Goal: Obtain resource: Download file/media

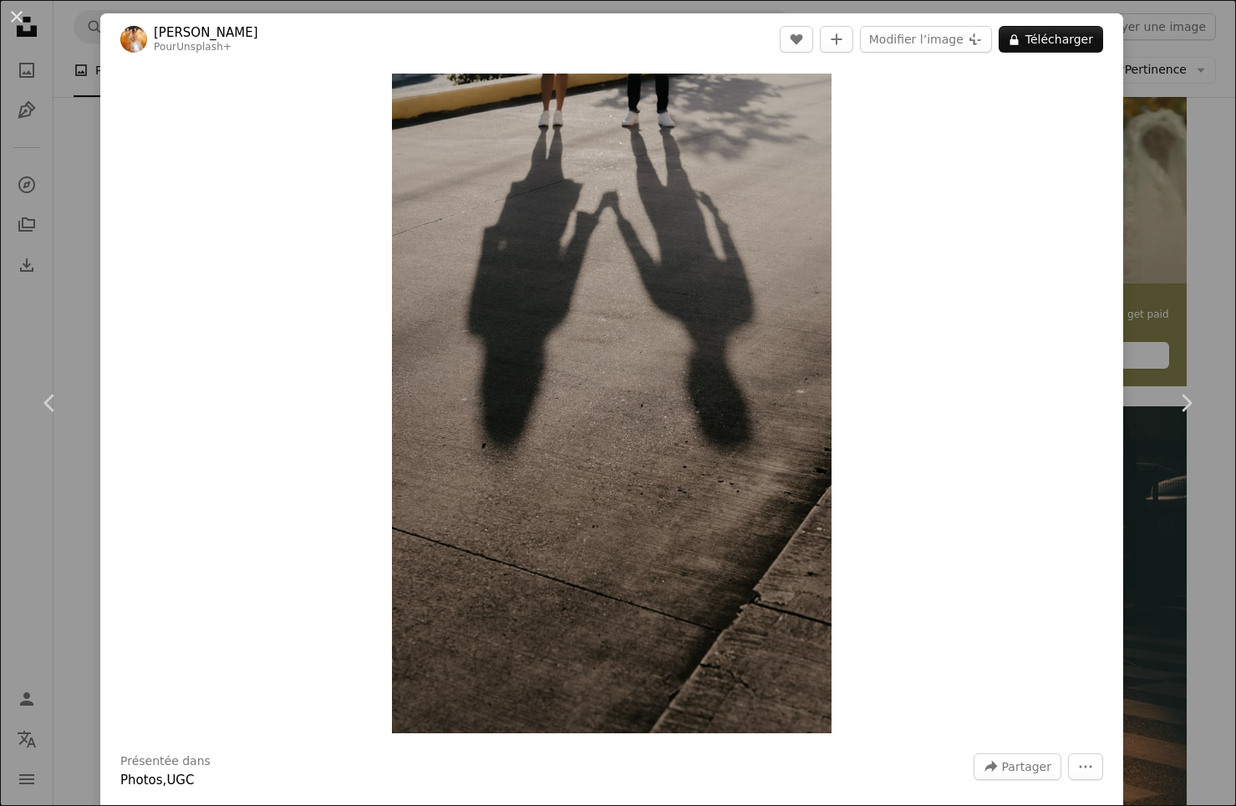
scroll to position [481, 0]
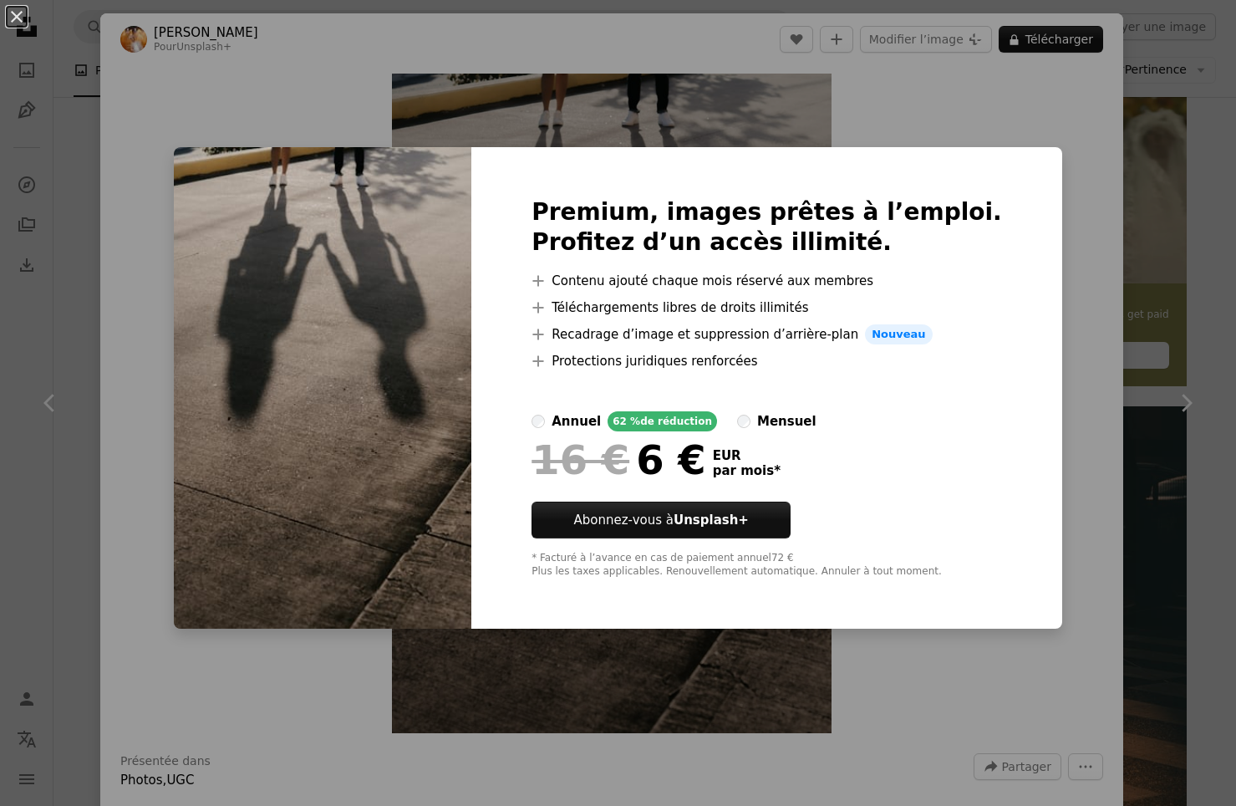
drag, startPoint x: 1046, startPoint y: 74, endPoint x: 1009, endPoint y: 96, distance: 42.7
click at [1046, 75] on div "An X shape Premium, images prêtes à l’emploi. Profitez d’un accès illimité. A p…" at bounding box center [618, 403] width 1236 height 806
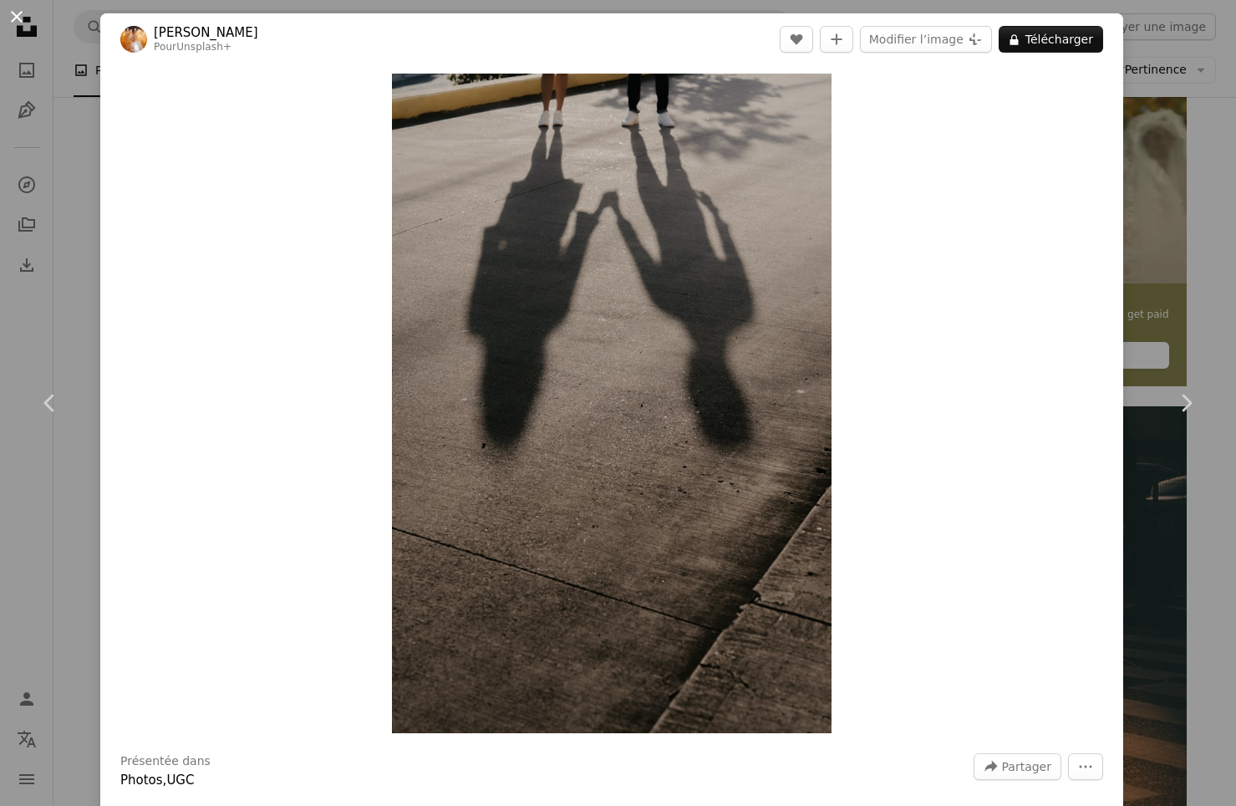
click at [19, 18] on button "An X shape" at bounding box center [17, 17] width 20 height 20
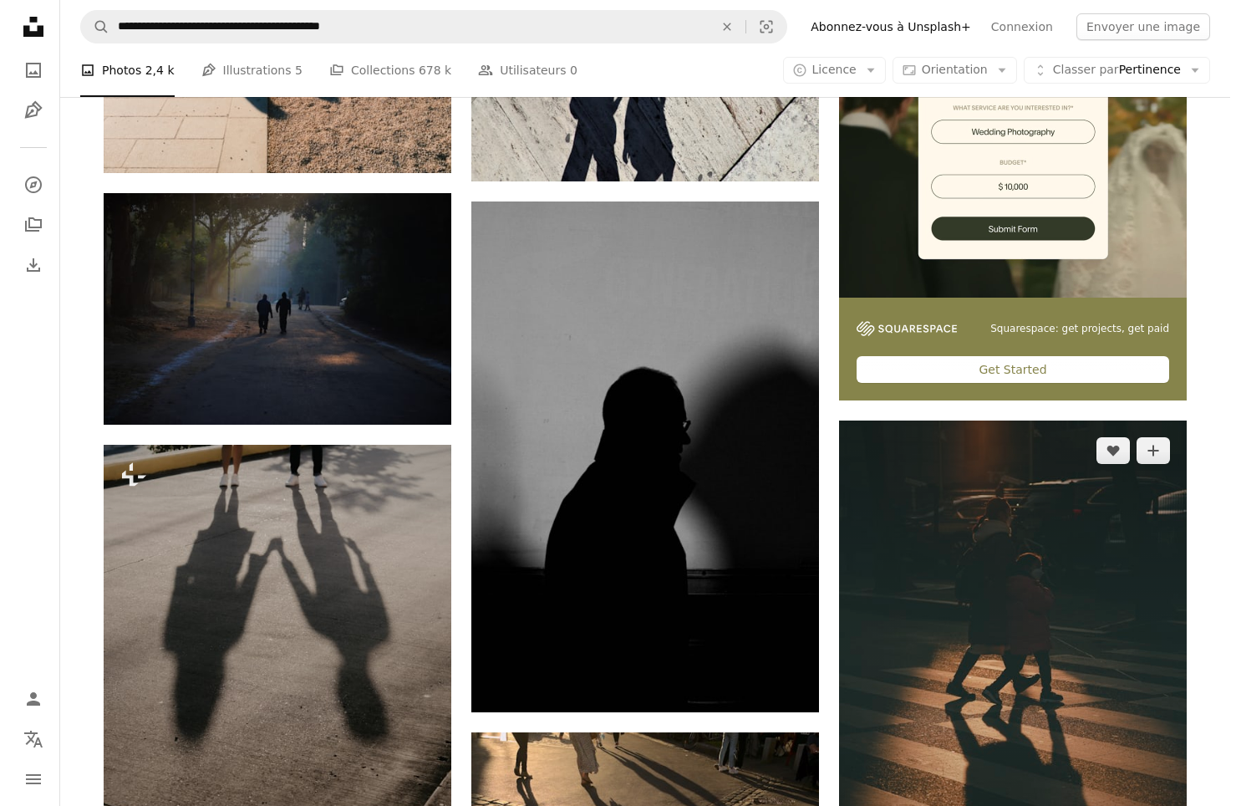
scroll to position [501, 0]
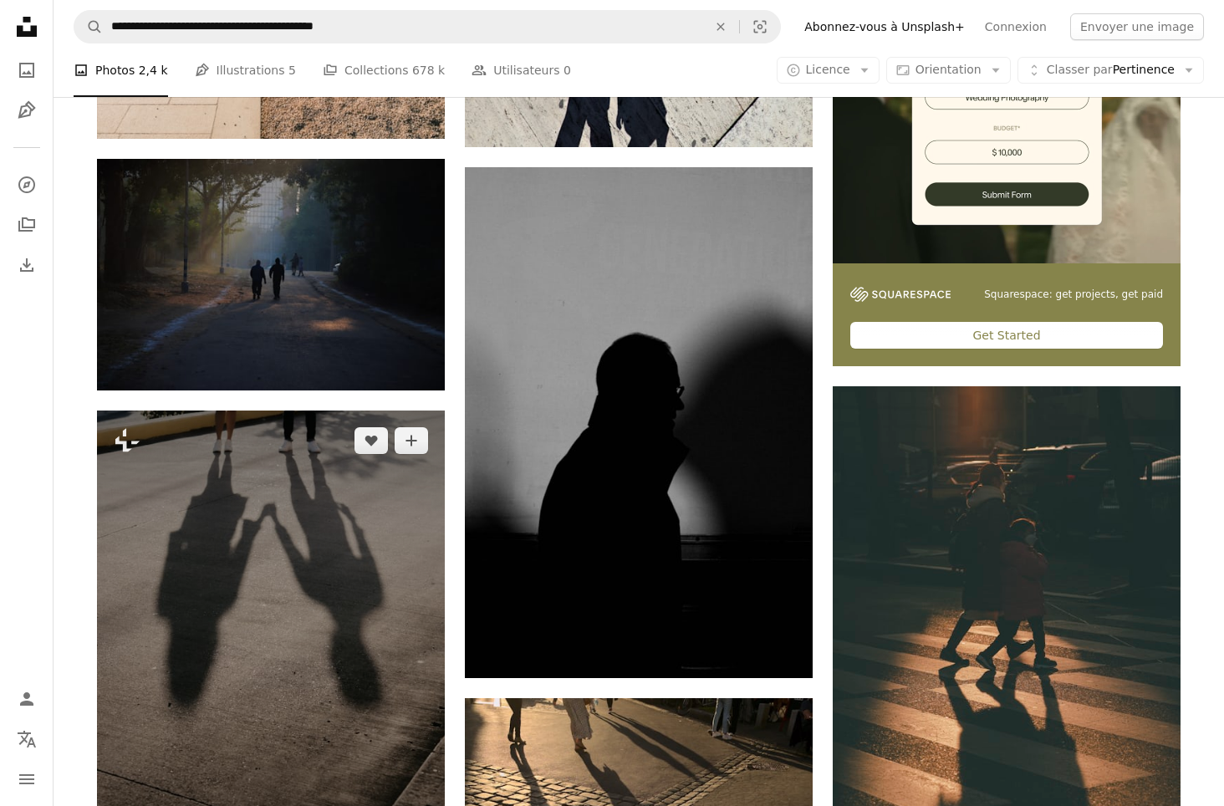
click at [338, 562] on img at bounding box center [271, 671] width 348 height 522
